Goal: Task Accomplishment & Management: Manage account settings

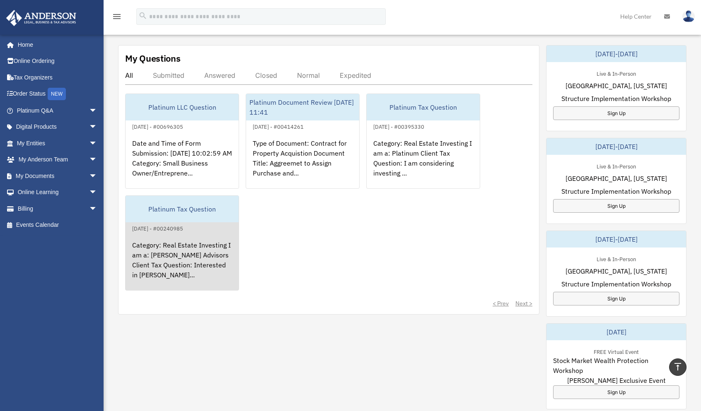
scroll to position [292, 0]
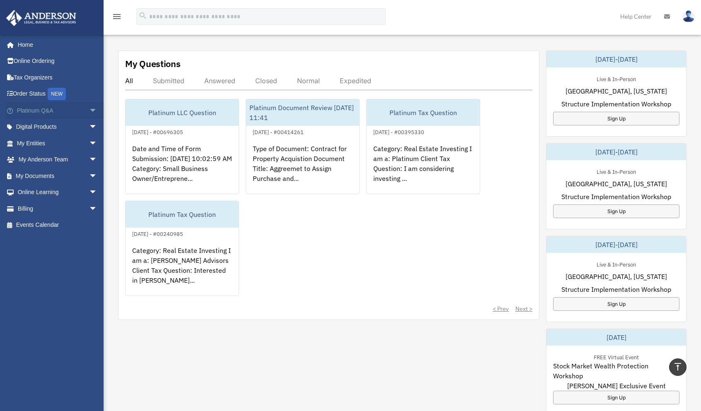
click at [89, 109] on span "arrow_drop_down" at bounding box center [97, 110] width 17 height 17
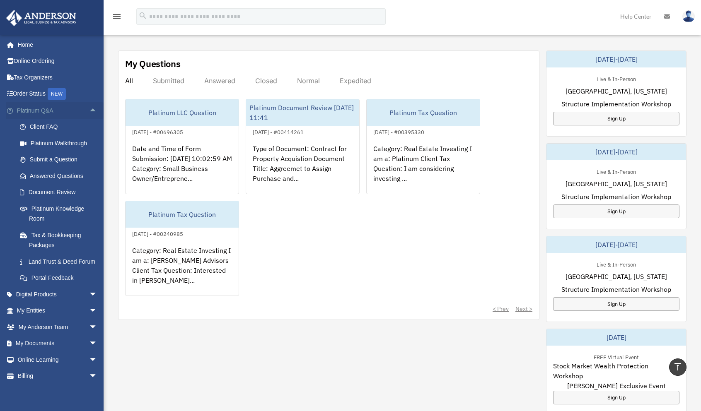
click at [64, 109] on link "Platinum Q&A arrow_drop_up" at bounding box center [58, 110] width 104 height 17
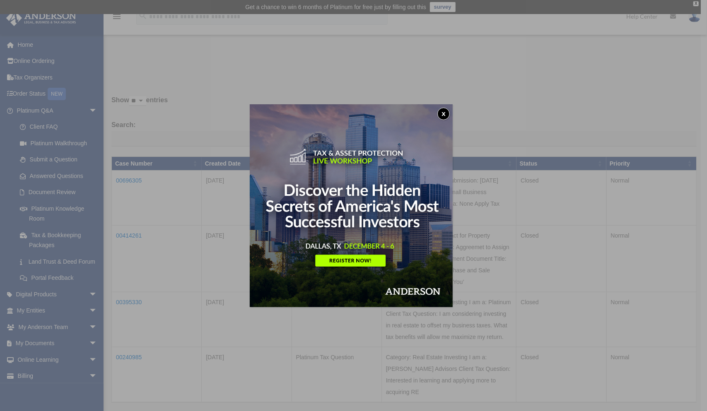
click at [448, 113] on button "x" at bounding box center [443, 114] width 12 height 12
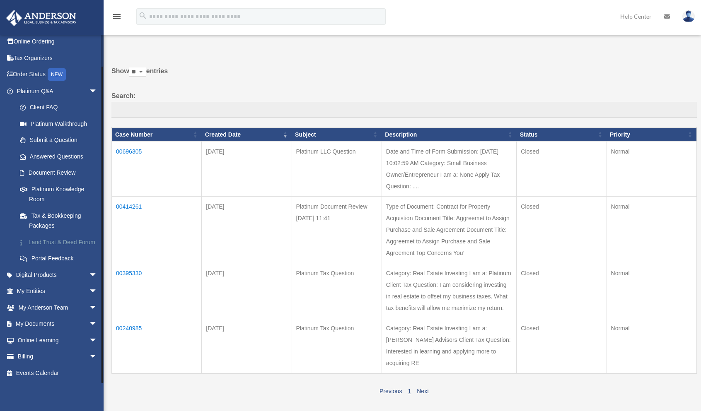
scroll to position [45, 0]
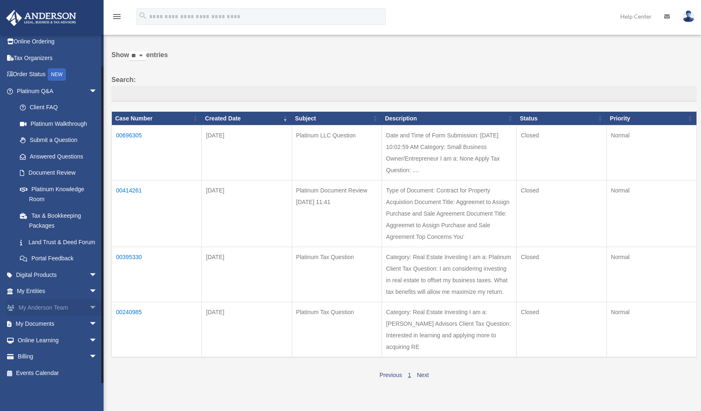
click at [75, 304] on link "My Anderson Team arrow_drop_down" at bounding box center [58, 307] width 104 height 17
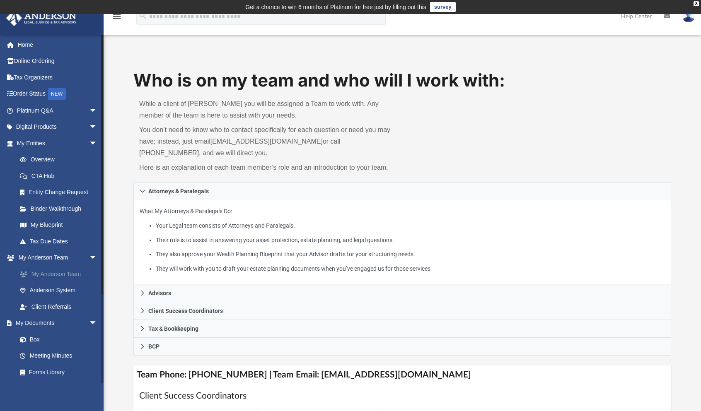
click at [68, 273] on link "My Anderson Team" at bounding box center [61, 274] width 98 height 17
click at [57, 287] on link "Anderson System" at bounding box center [61, 290] width 98 height 17
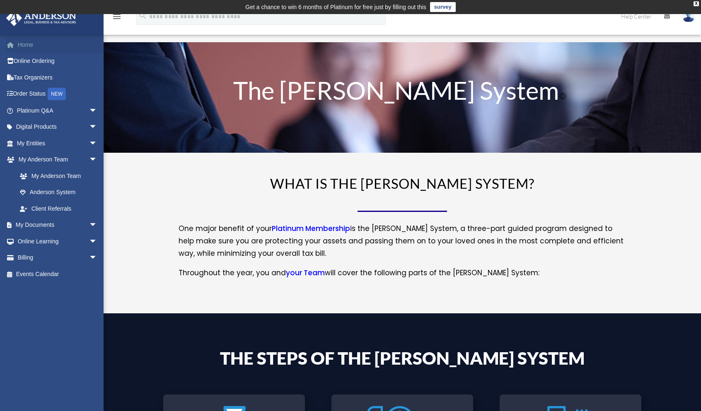
click at [22, 47] on link "Home" at bounding box center [58, 44] width 104 height 17
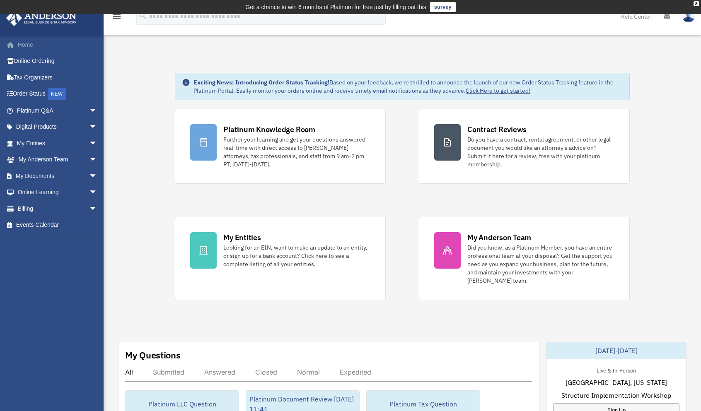
click at [31, 41] on link "Home" at bounding box center [58, 44] width 104 height 17
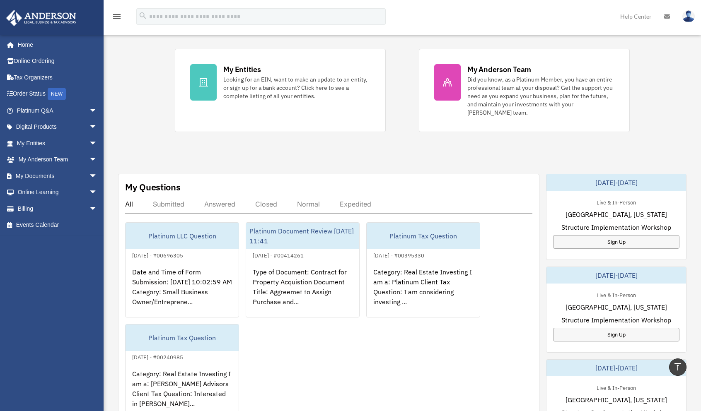
scroll to position [178, 0]
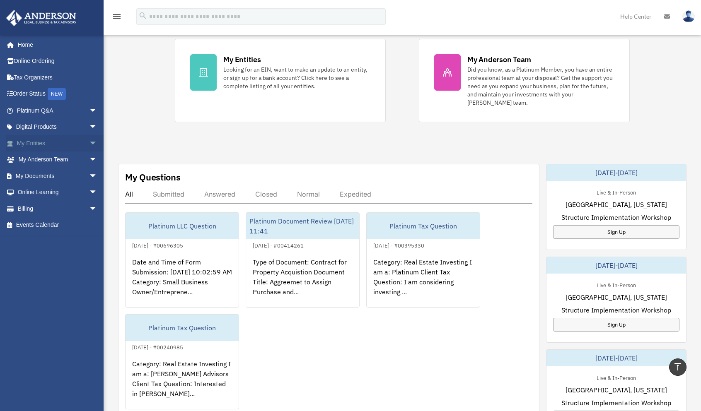
click at [41, 142] on link "My Entities arrow_drop_down" at bounding box center [58, 143] width 104 height 17
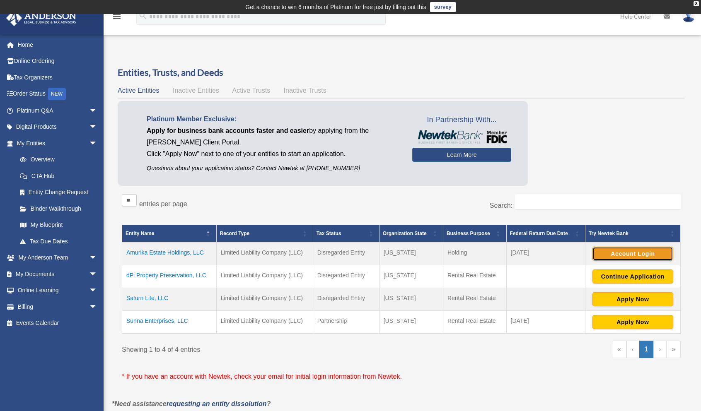
click at [642, 253] on button "Account Login" at bounding box center [632, 254] width 81 height 14
click at [638, 250] on button "Account Login" at bounding box center [632, 254] width 81 height 14
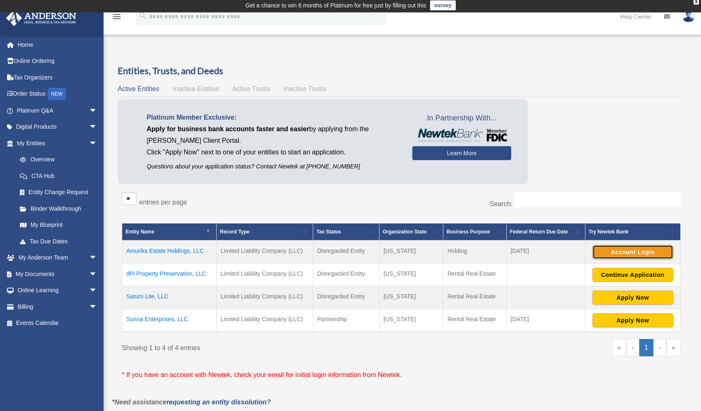
scroll to position [4, 0]
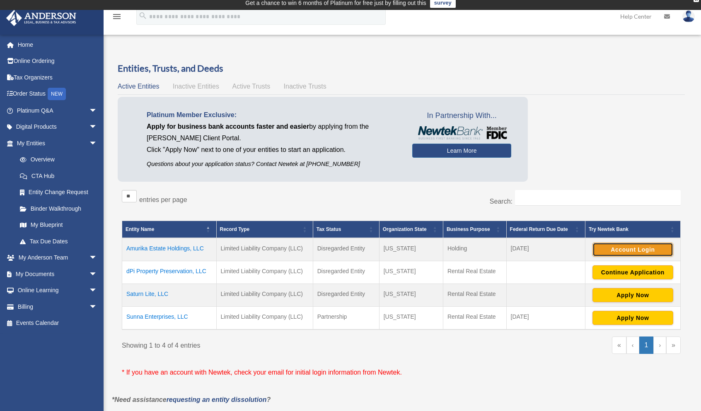
click at [630, 246] on button "Account Login" at bounding box center [632, 250] width 81 height 14
